Goal: Task Accomplishment & Management: Manage account settings

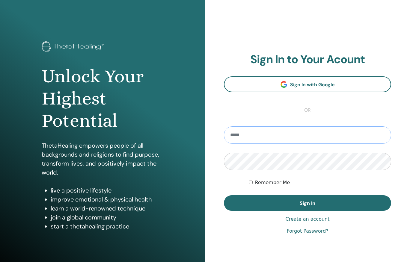
type input "**********"
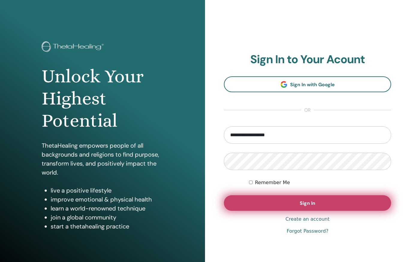
click at [273, 206] on button "Sign In" at bounding box center [307, 203] width 167 height 16
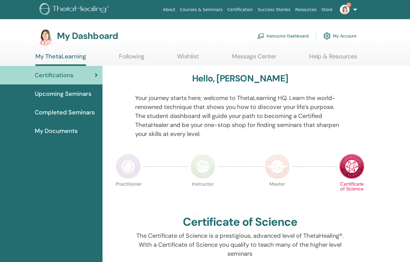
click at [274, 36] on link "Instructor Dashboard" at bounding box center [283, 35] width 52 height 13
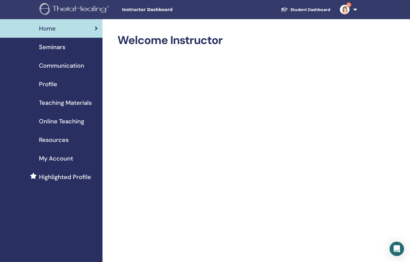
click at [355, 9] on link "9+" at bounding box center [347, 9] width 25 height 19
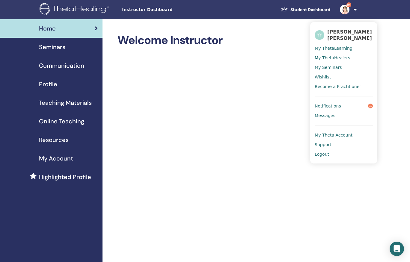
click at [350, 135] on span "My Theta Account" at bounding box center [334, 134] width 38 height 5
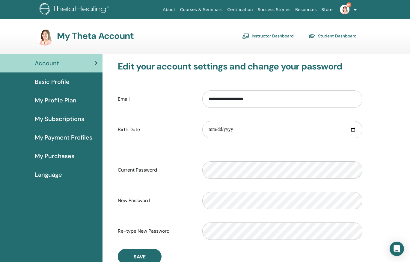
click at [72, 117] on span "My Subscriptions" at bounding box center [59, 118] width 49 height 9
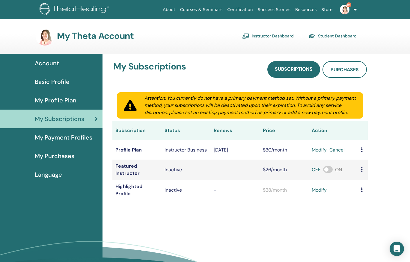
click at [356, 7] on link "9+" at bounding box center [347, 9] width 25 height 19
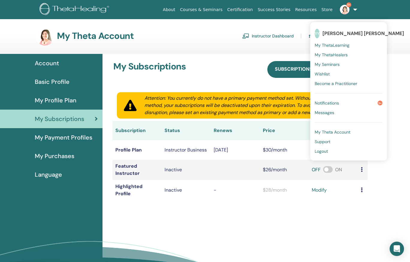
click at [322, 151] on span "Logout" at bounding box center [321, 151] width 13 height 5
